Goal: Transaction & Acquisition: Download file/media

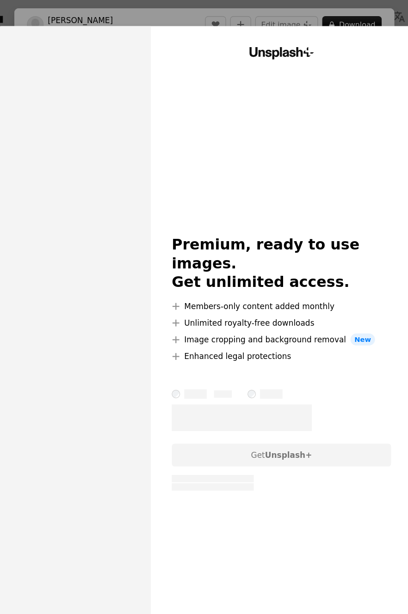
scroll to position [1, 0]
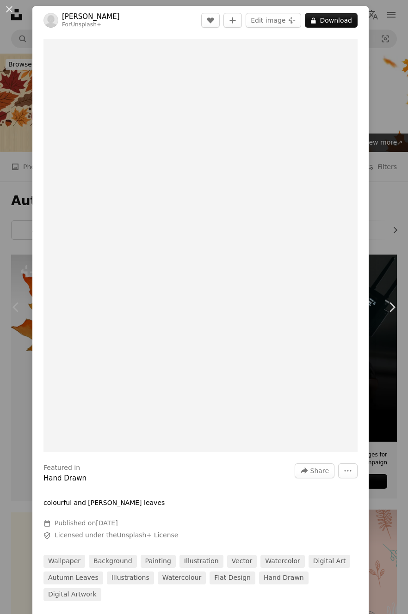
click at [9, 6] on button "An X shape" at bounding box center [9, 9] width 11 height 11
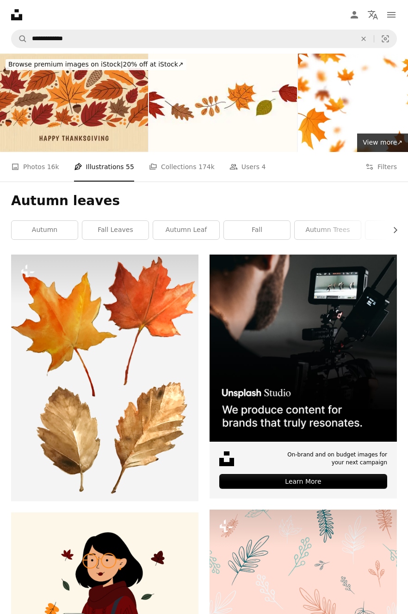
click at [40, 163] on link "A photo Photos 16k" at bounding box center [35, 167] width 48 height 30
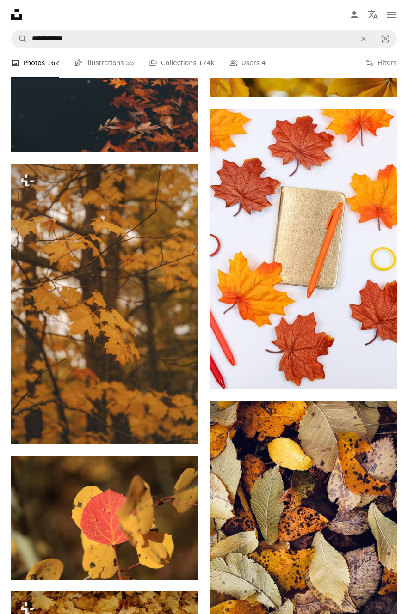
scroll to position [1393, 0]
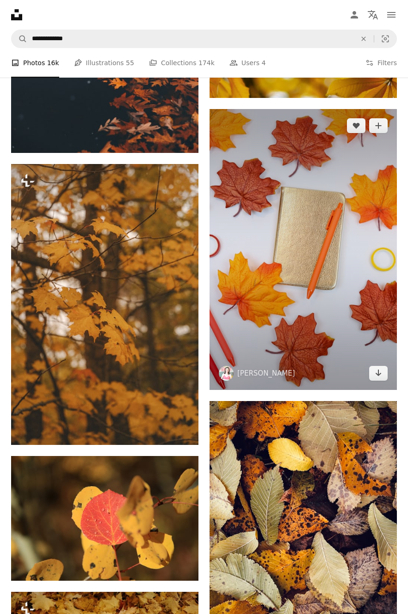
click at [335, 270] on img at bounding box center [302, 249] width 187 height 281
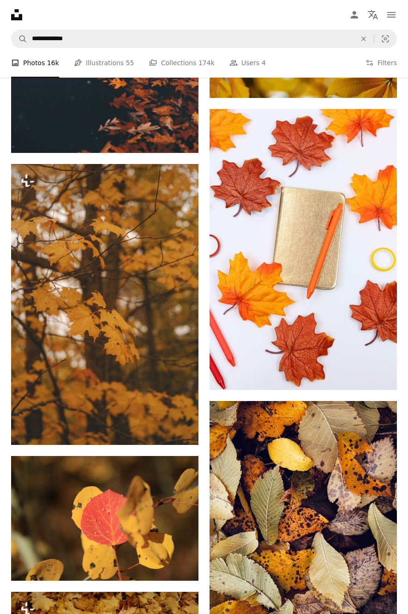
scroll to position [1393, 0]
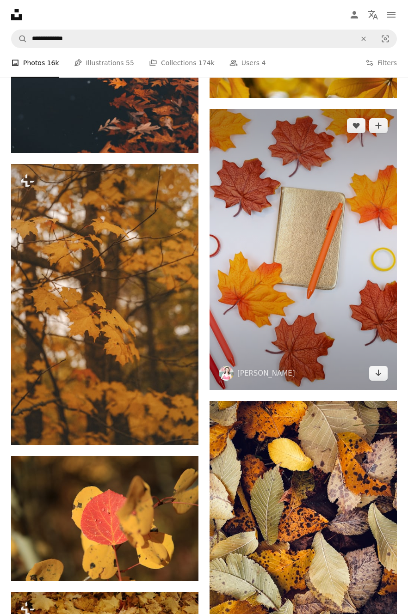
click at [370, 172] on img at bounding box center [302, 249] width 187 height 281
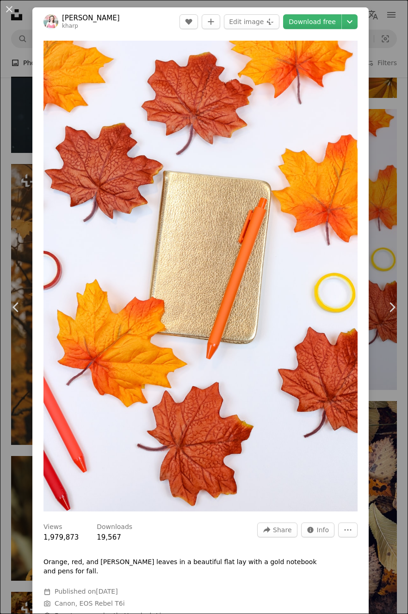
click at [329, 18] on link "Download free" at bounding box center [312, 21] width 58 height 15
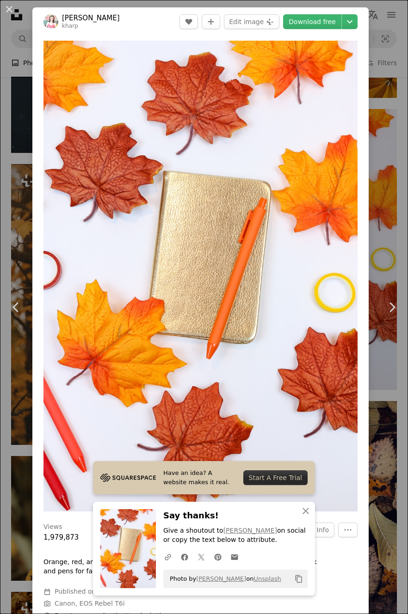
click at [13, 8] on button "An X shape" at bounding box center [9, 9] width 11 height 11
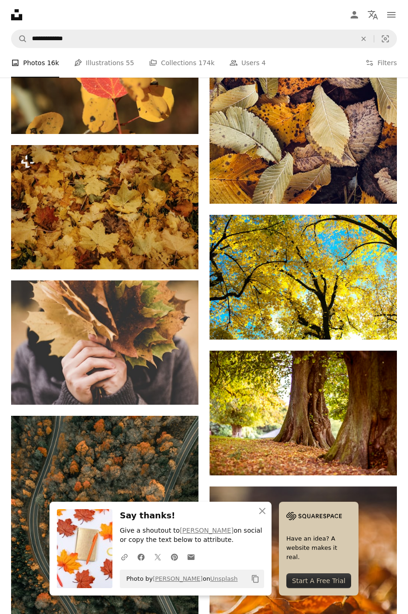
scroll to position [1832, 0]
